Goal: Find specific page/section: Locate a particular part of the current website

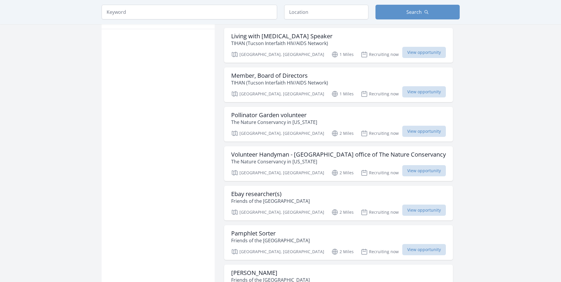
scroll to position [411, 0]
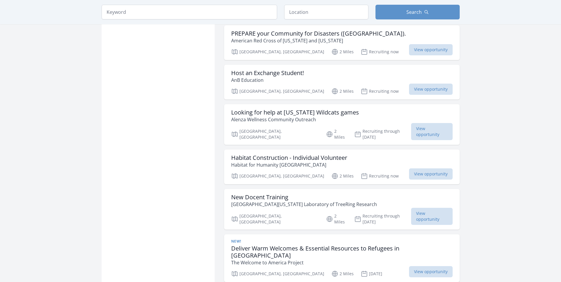
scroll to position [1079, 0]
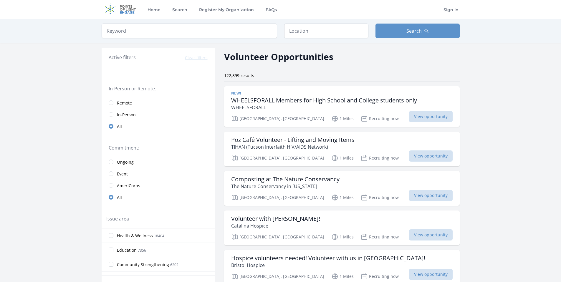
click at [128, 10] on img at bounding box center [121, 9] width 38 height 19
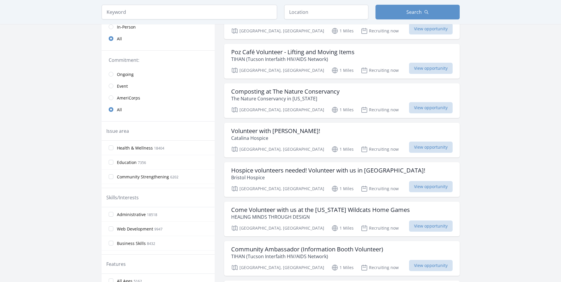
scroll to position [97, 0]
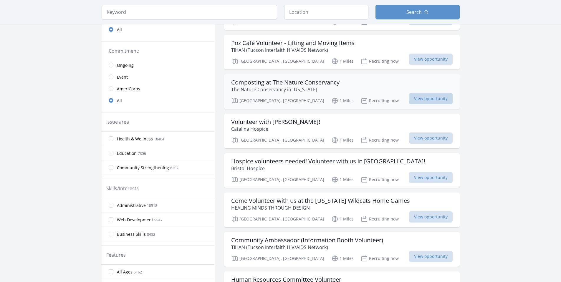
click at [435, 98] on span "View opportunity" at bounding box center [431, 98] width 44 height 11
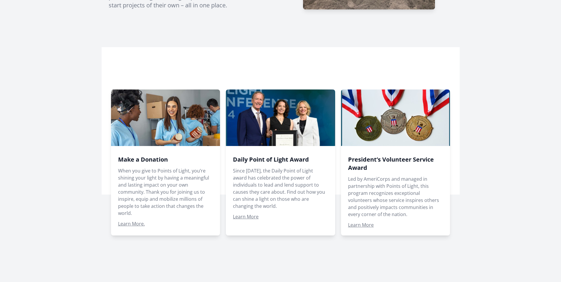
scroll to position [333, 0]
